Goal: Transaction & Acquisition: Purchase product/service

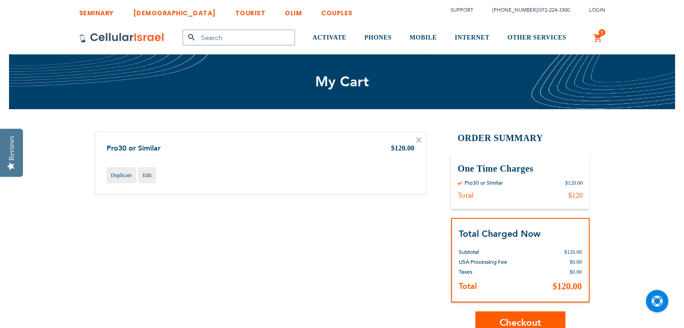
click at [370, 248] on div "Shopping Cart Items Pro30 or Similar $120.00 Duplicate Edit" at bounding box center [342, 233] width 494 height 203
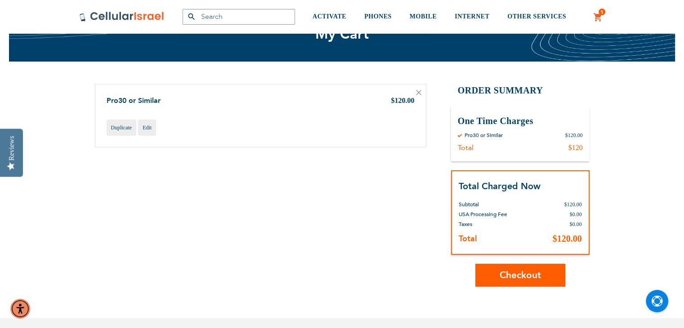
scroll to position [49, 0]
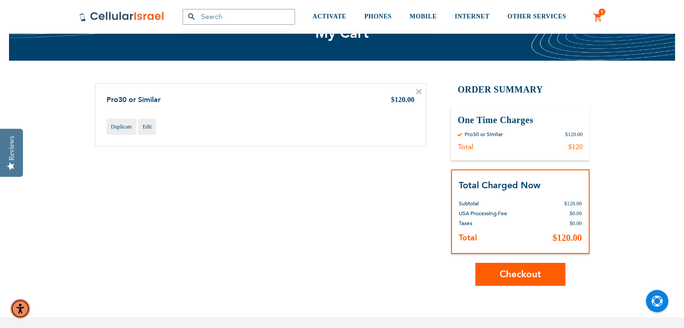
click at [525, 274] on span "Checkout" at bounding box center [519, 274] width 41 height 13
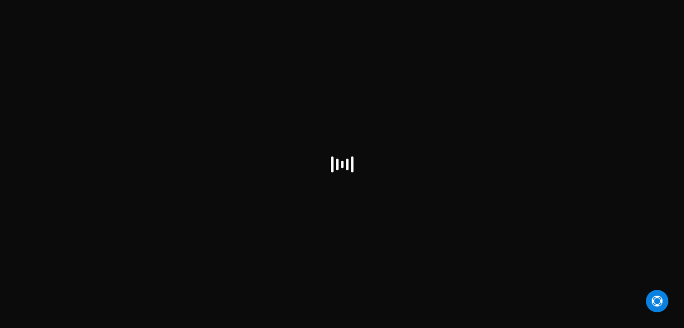
select select "US"
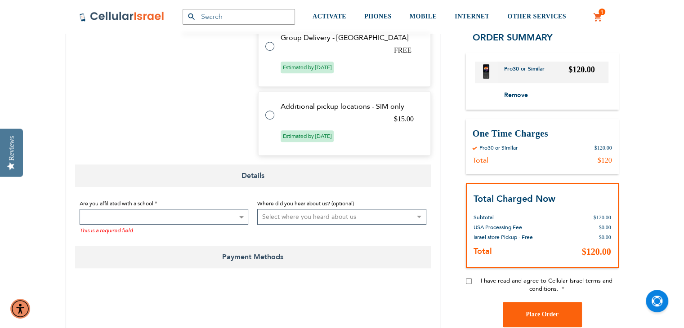
scroll to position [572, 0]
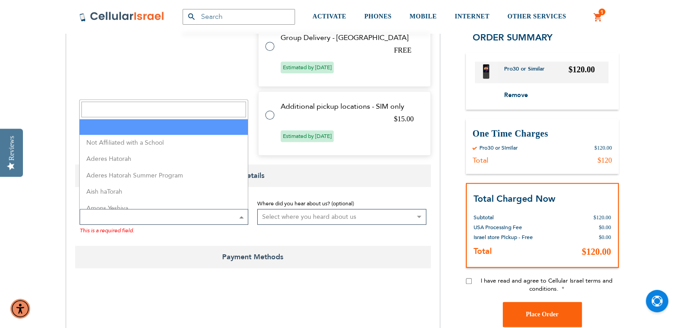
click at [241, 221] on span at bounding box center [240, 216] width 9 height 15
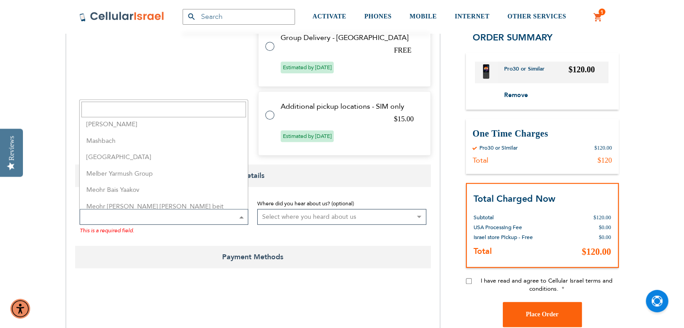
scroll to position [1311, 0]
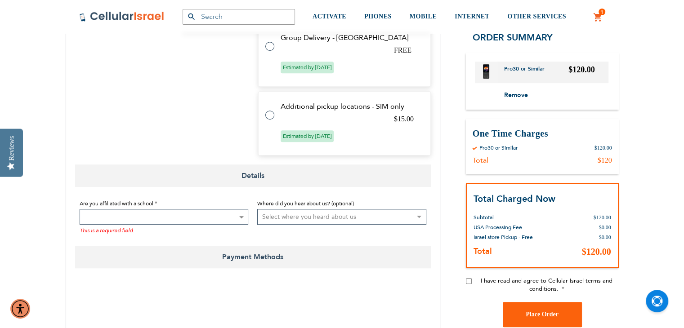
click at [253, 289] on div at bounding box center [253, 306] width 356 height 35
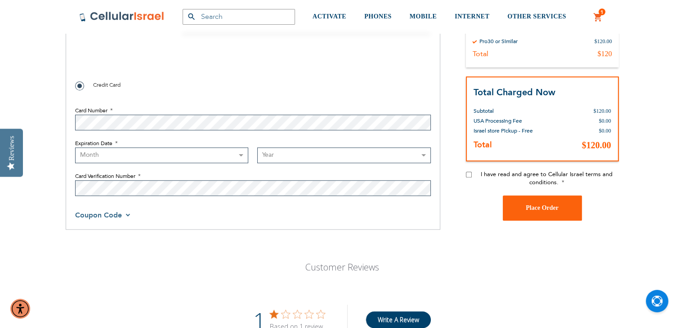
scroll to position [823, 0]
